Goal: Transaction & Acquisition: Obtain resource

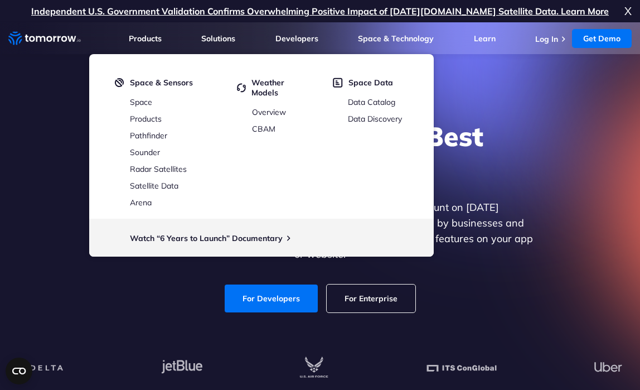
click at [587, 111] on div "Explore the World’s Best Weather API Get reliable and precise weather data thro…" at bounding box center [320, 216] width 640 height 237
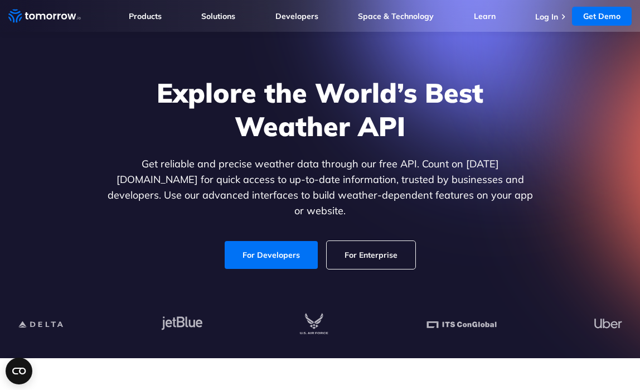
scroll to position [45, 0]
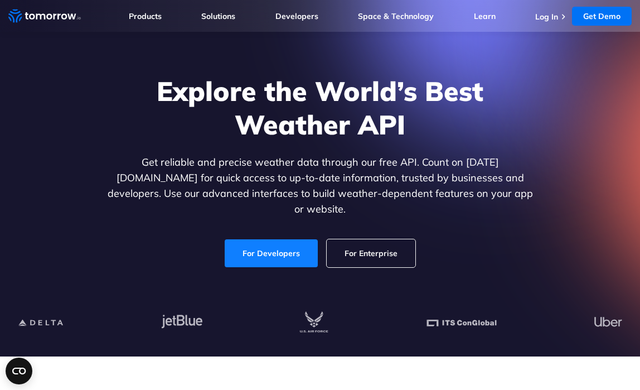
click at [255, 247] on link "For Developers" at bounding box center [271, 253] width 93 height 28
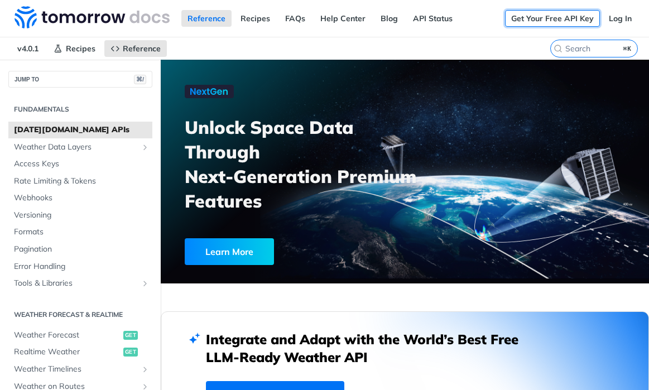
click at [543, 22] on link "Get Your Free API Key" at bounding box center [552, 18] width 95 height 17
